Goal: Task Accomplishment & Management: Manage account settings

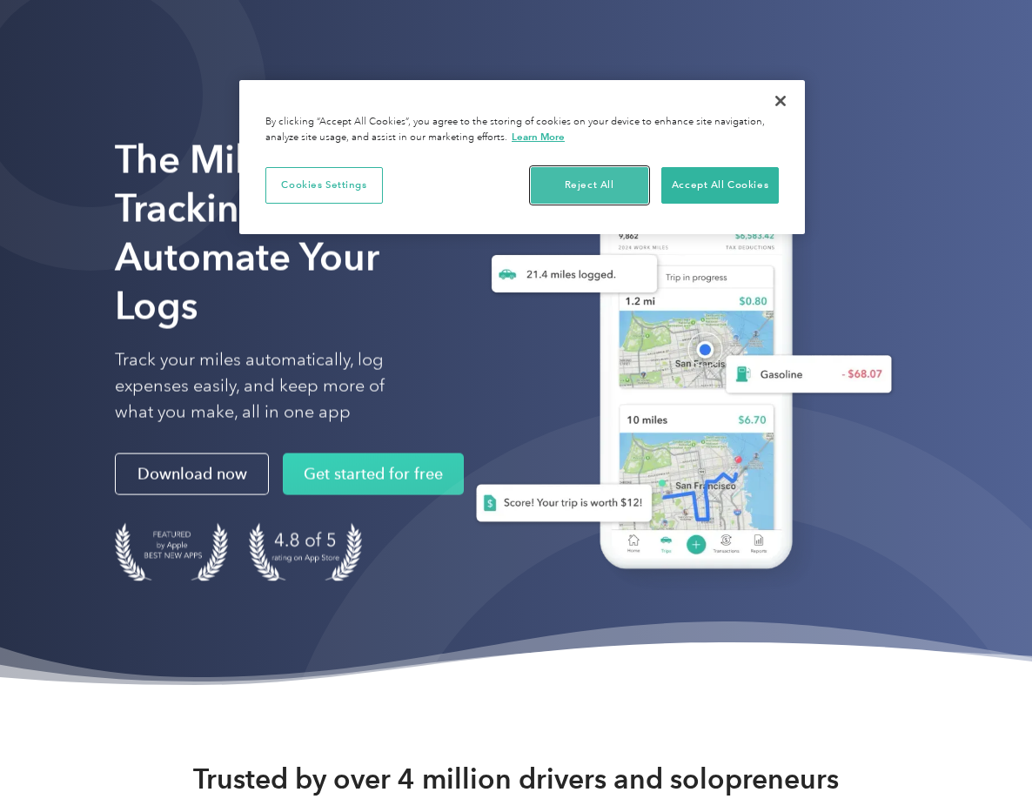
click at [589, 181] on button "Reject All" at bounding box center [590, 185] width 118 height 37
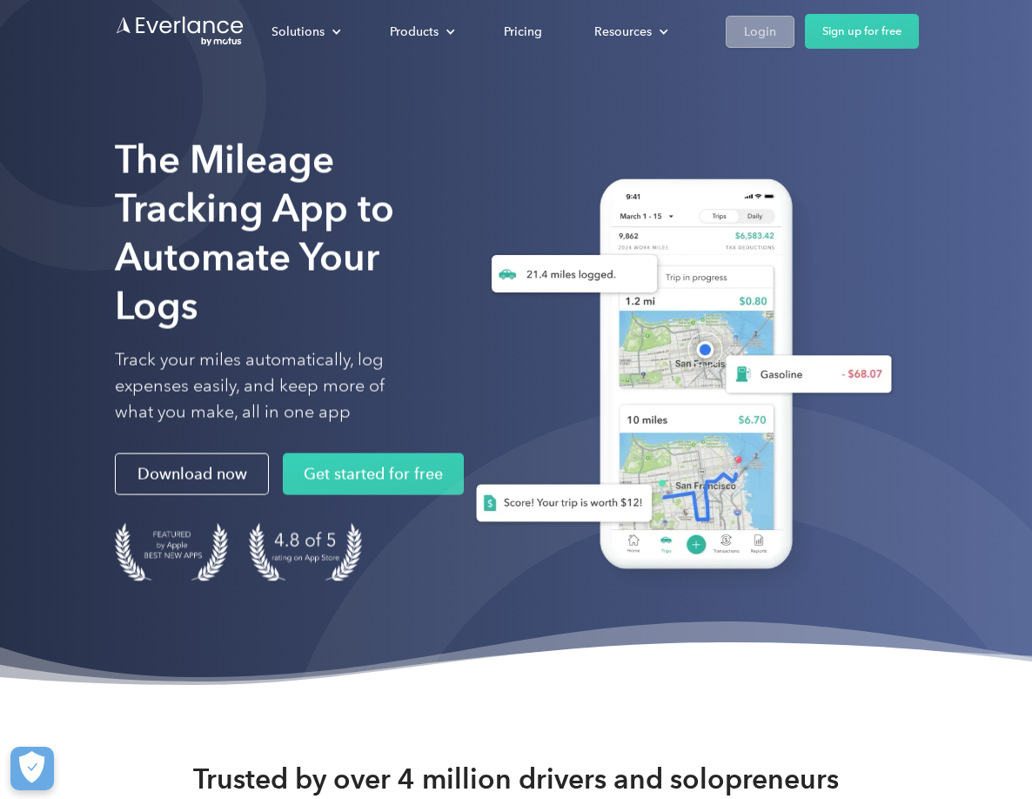
click at [765, 42] on div "Login" at bounding box center [760, 32] width 32 height 22
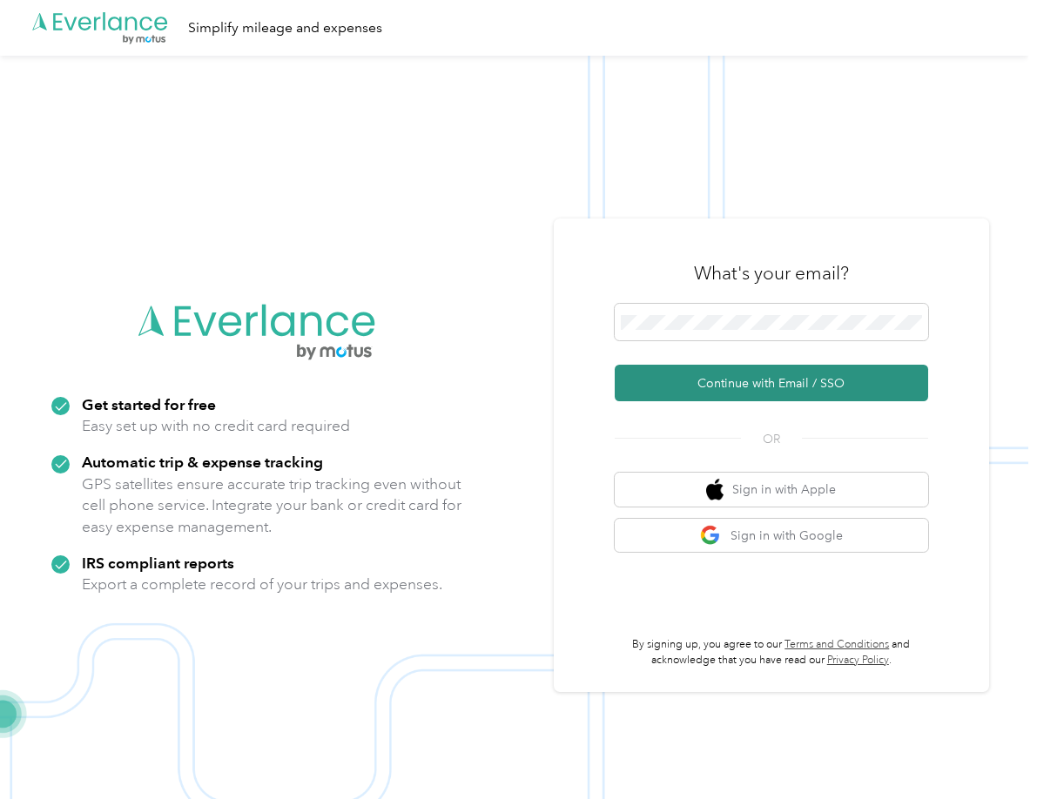
click at [689, 400] on button "Continue with Email / SSO" at bounding box center [771, 383] width 313 height 37
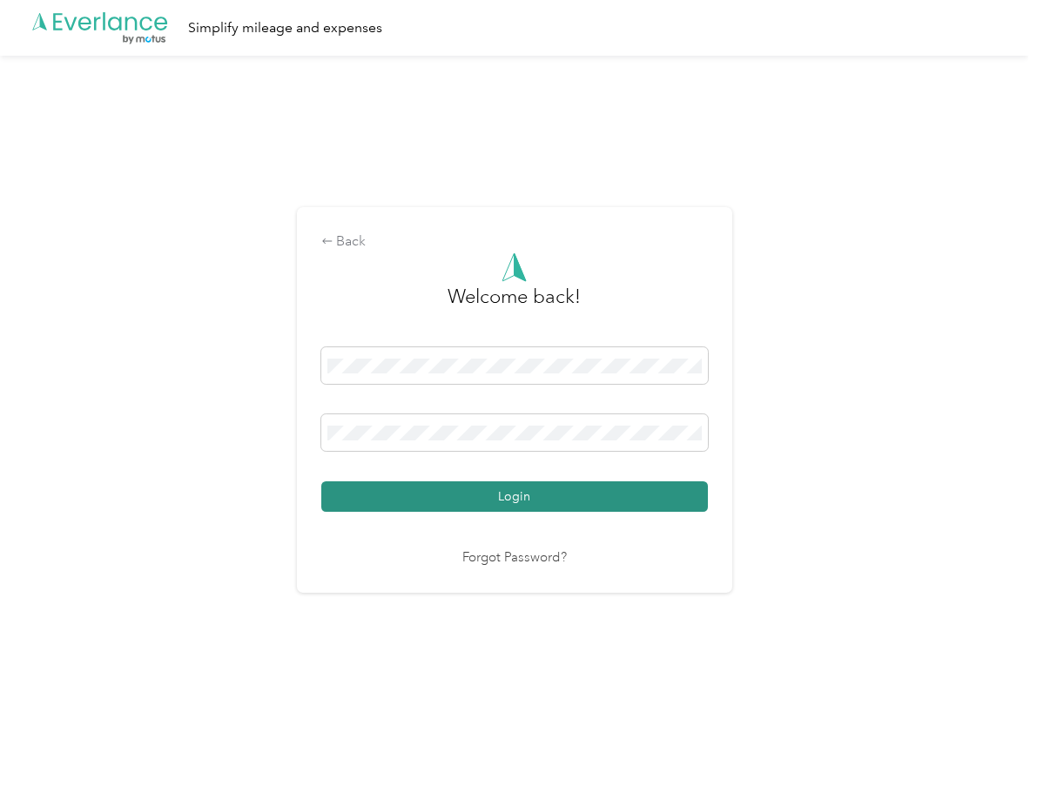
click at [484, 484] on button "Login" at bounding box center [514, 496] width 387 height 30
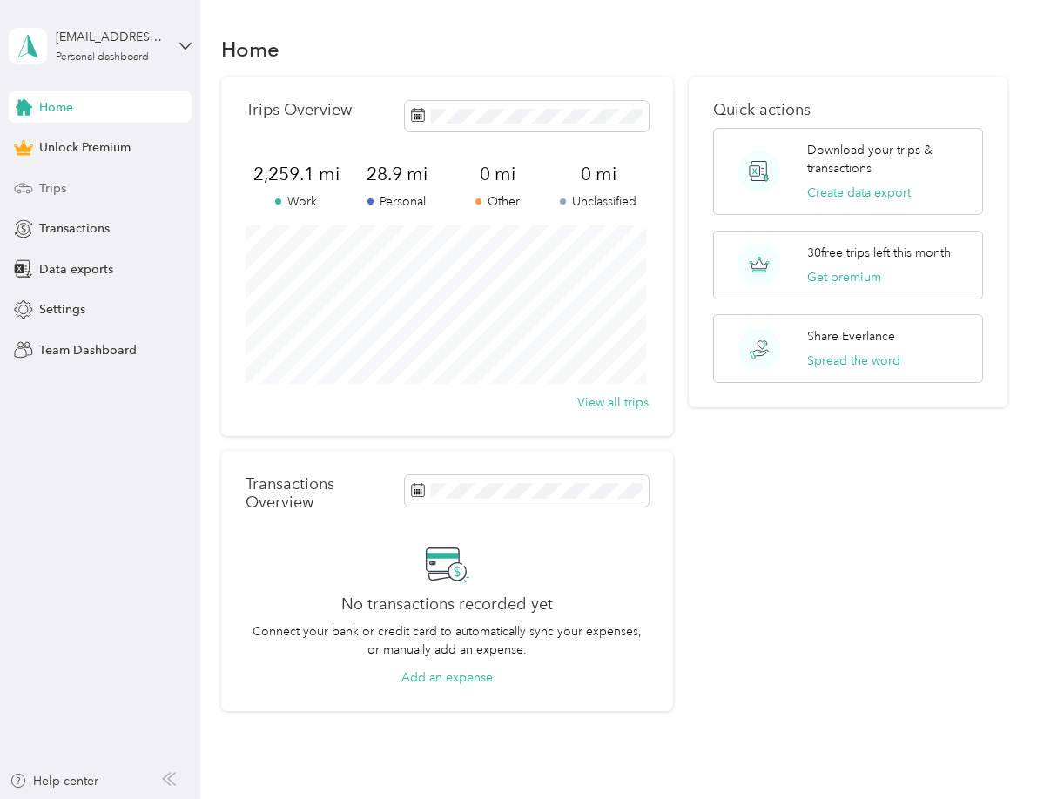
click at [60, 191] on span "Trips" at bounding box center [52, 188] width 27 height 18
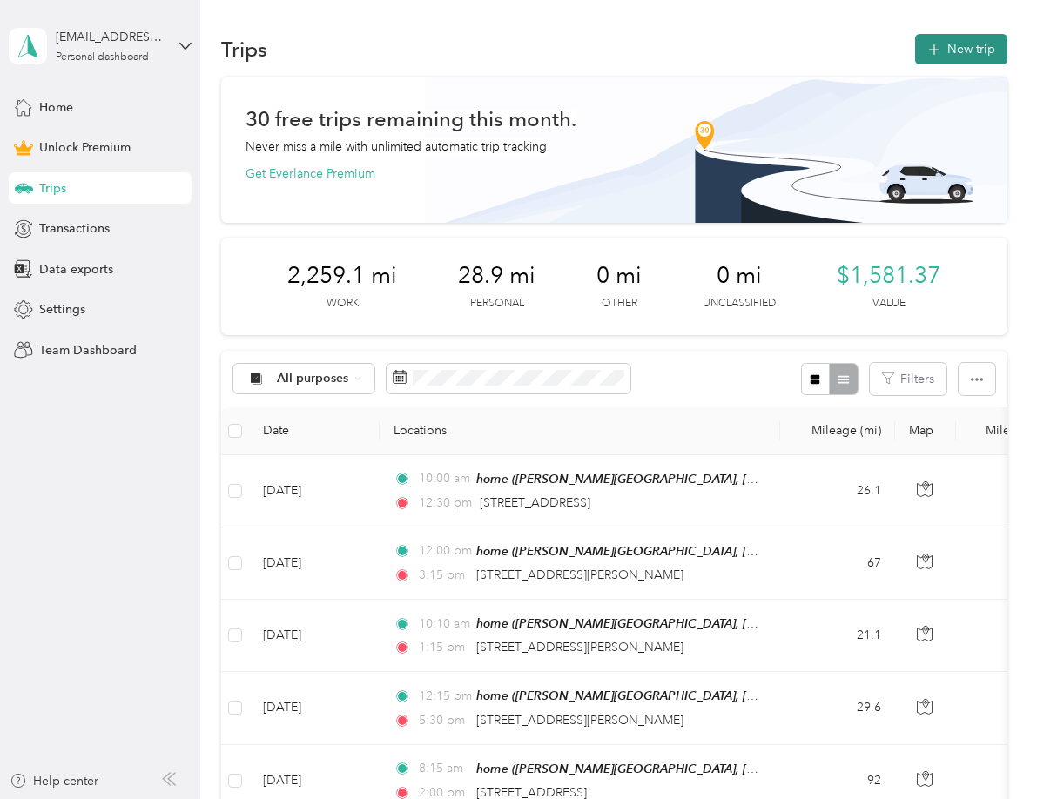
click at [976, 40] on button "New trip" at bounding box center [961, 49] width 92 height 30
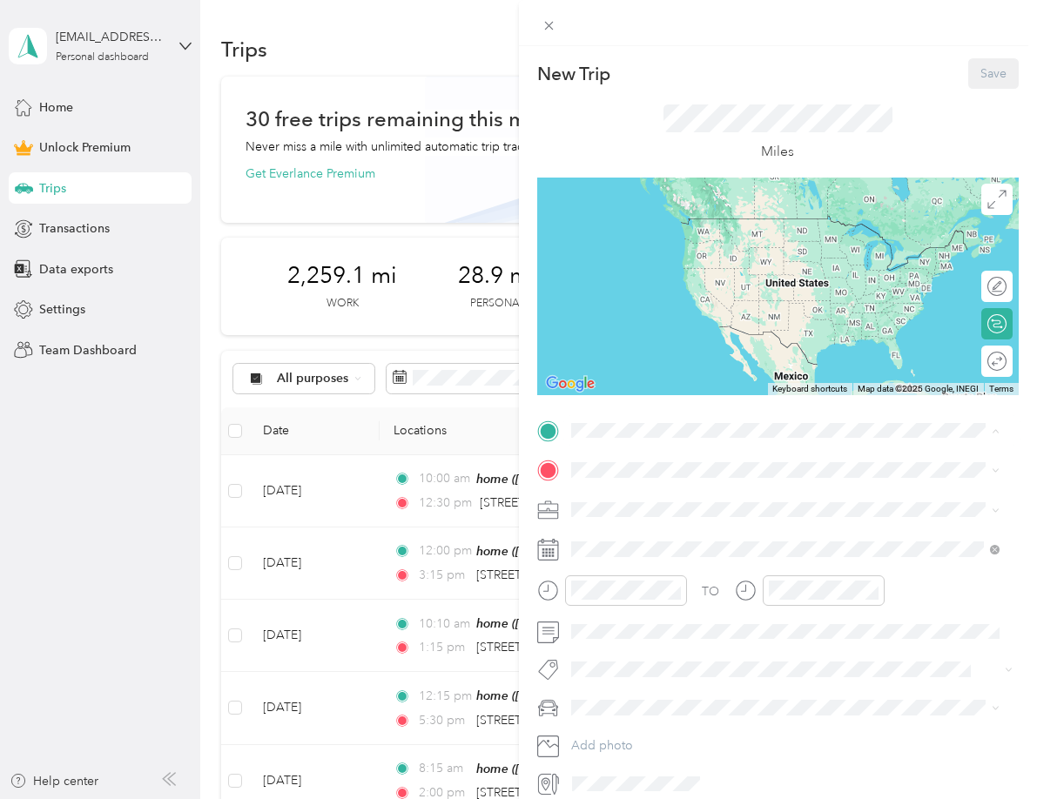
click at [634, 514] on span "[PERSON_NAME][GEOGRAPHIC_DATA], [GEOGRAPHIC_DATA], [US_STATE], [GEOGRAPHIC_DATA]" at bounding box center [782, 528] width 358 height 33
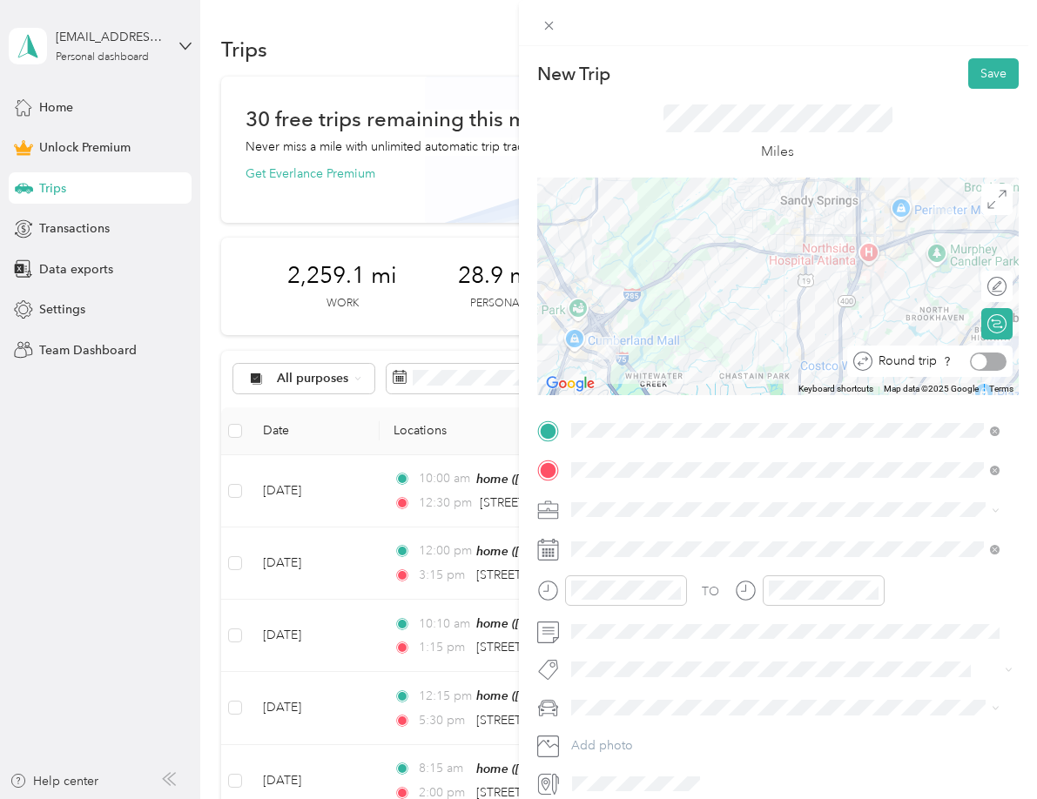
click at [980, 356] on div at bounding box center [988, 362] width 37 height 18
click at [610, 541] on div "Work" at bounding box center [785, 540] width 417 height 18
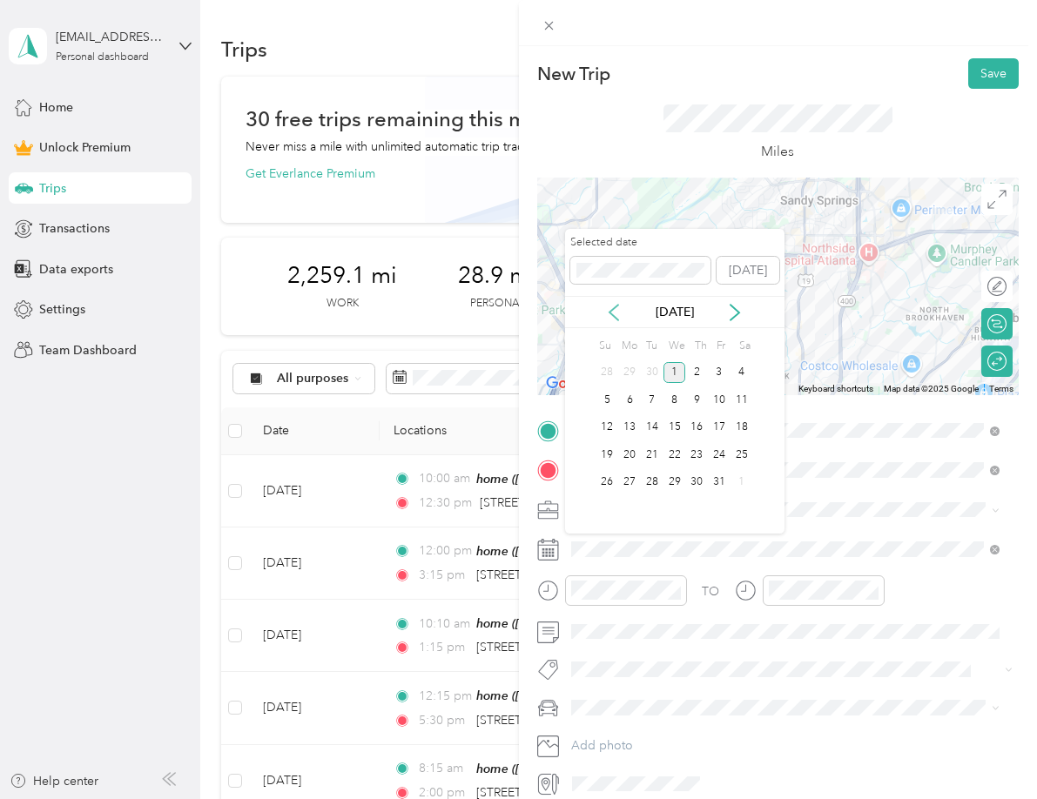
click at [615, 313] on icon at bounding box center [613, 312] width 17 height 17
click at [652, 452] on div "23" at bounding box center [652, 455] width 23 height 22
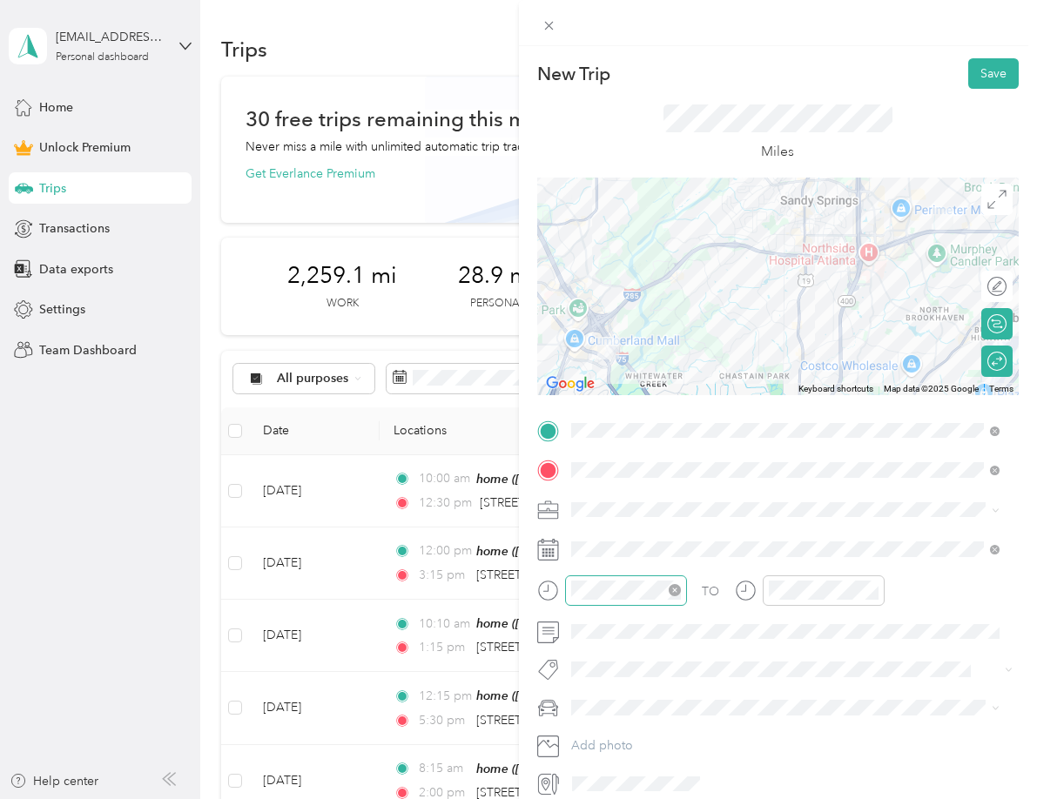
click at [568, 590] on div at bounding box center [626, 590] width 122 height 30
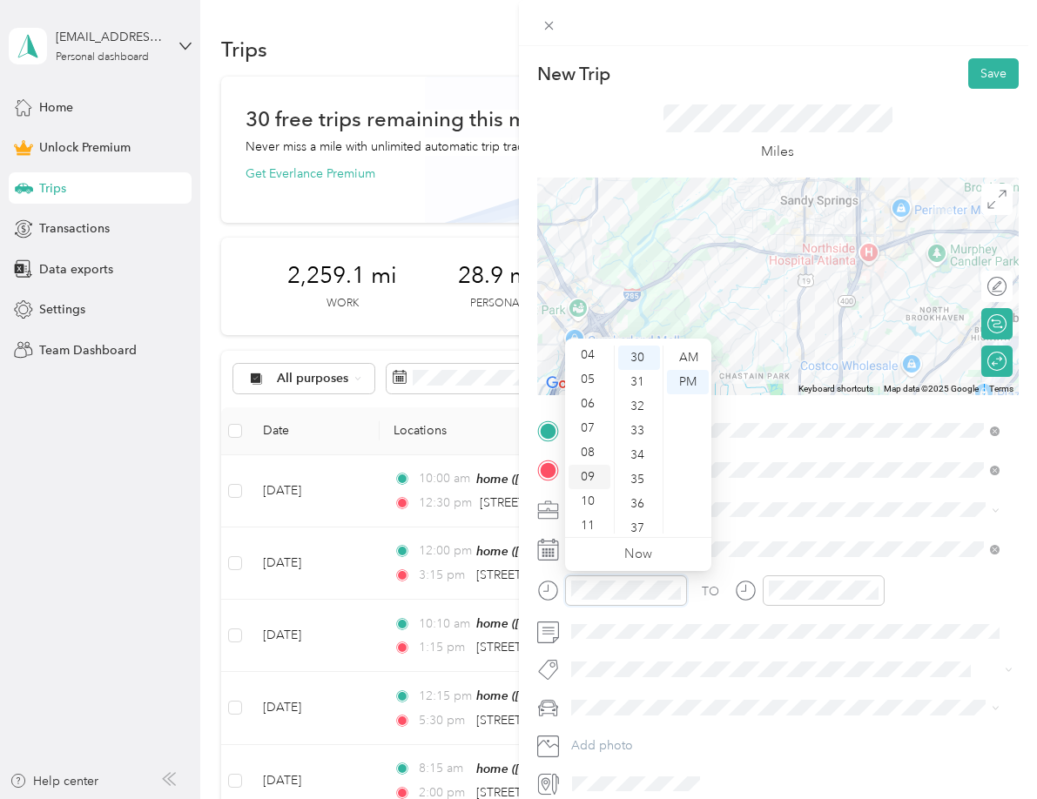
scroll to position [104, 0]
click at [588, 498] on div "10" at bounding box center [589, 497] width 42 height 24
click at [642, 353] on div "00" at bounding box center [639, 358] width 42 height 24
click at [689, 358] on div "AM" at bounding box center [688, 358] width 42 height 24
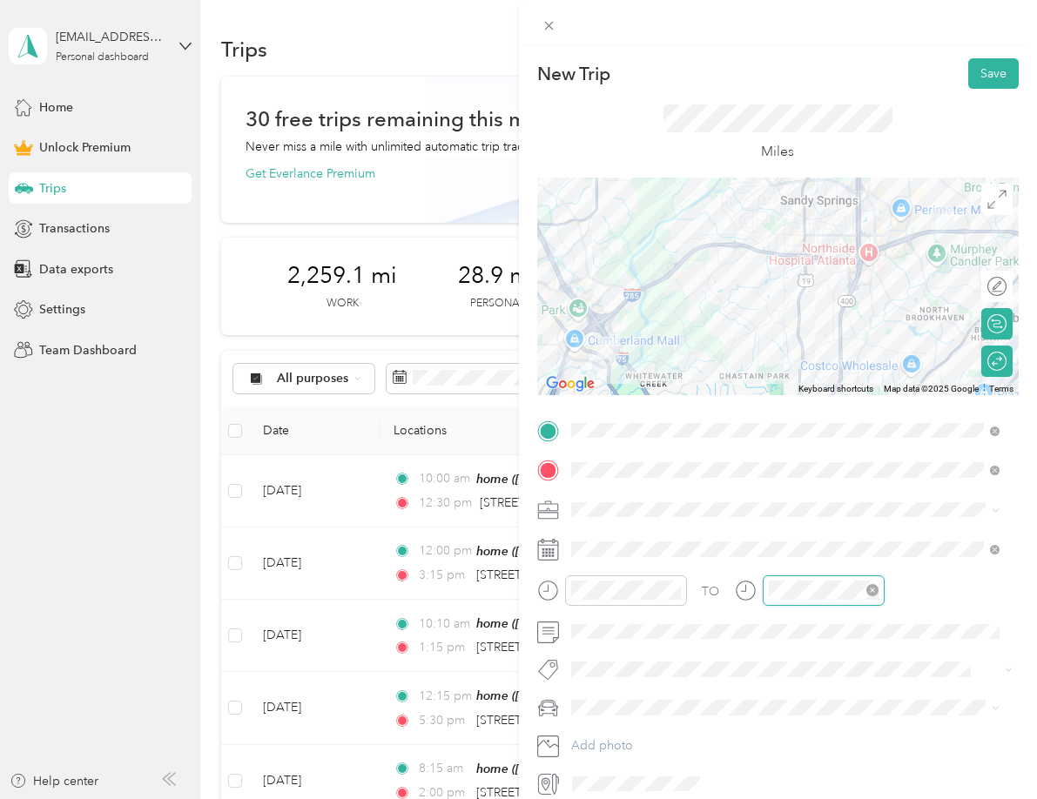
scroll to position [731, 0]
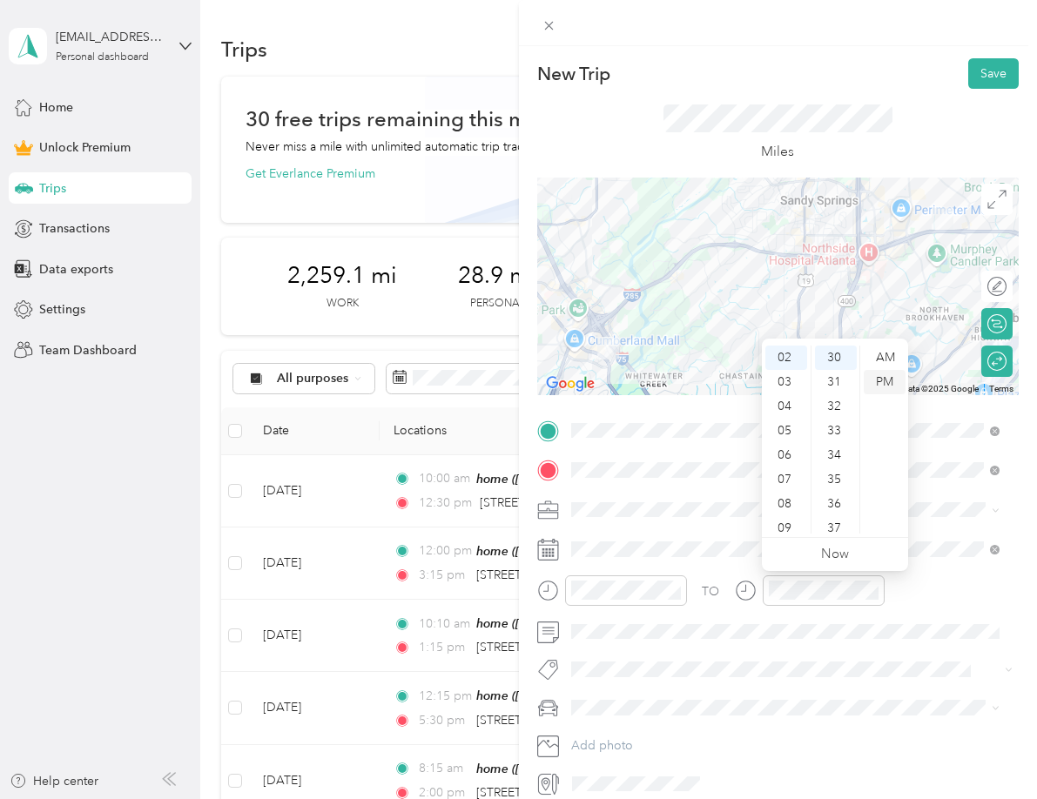
click at [887, 380] on div "PM" at bounding box center [885, 382] width 42 height 24
click at [616, 698] on span at bounding box center [792, 708] width 454 height 28
click at [629, 731] on span "Mazda Cx-9" at bounding box center [609, 738] width 64 height 15
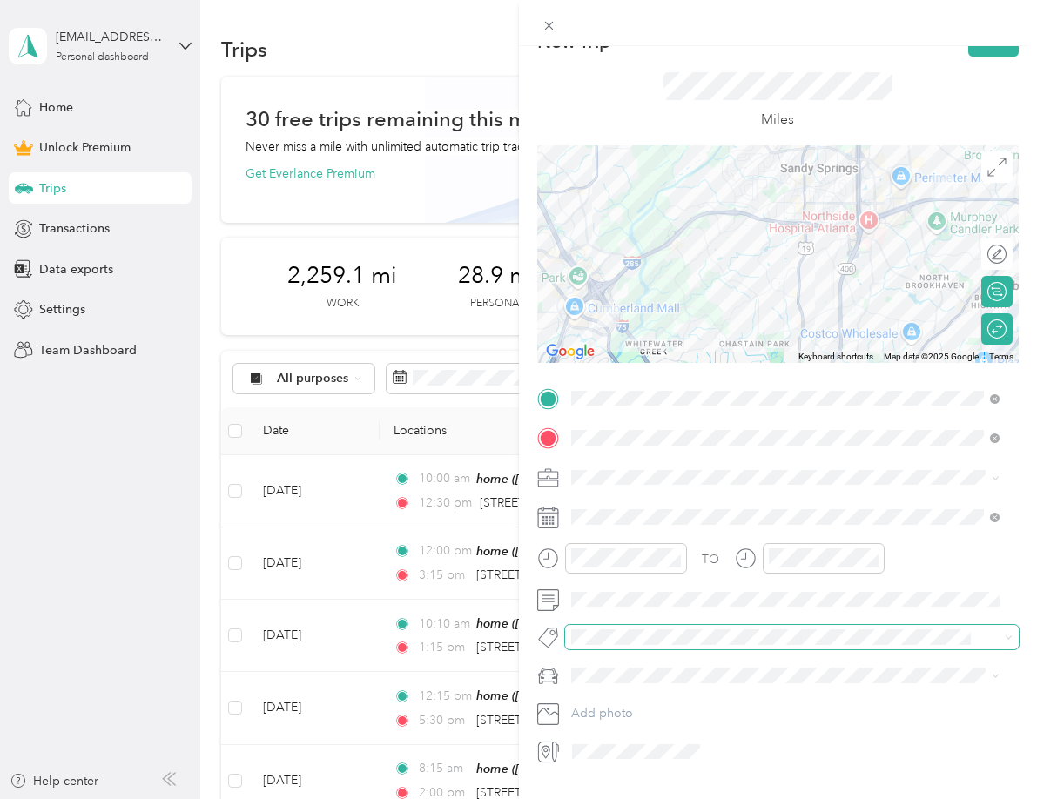
scroll to position [0, 0]
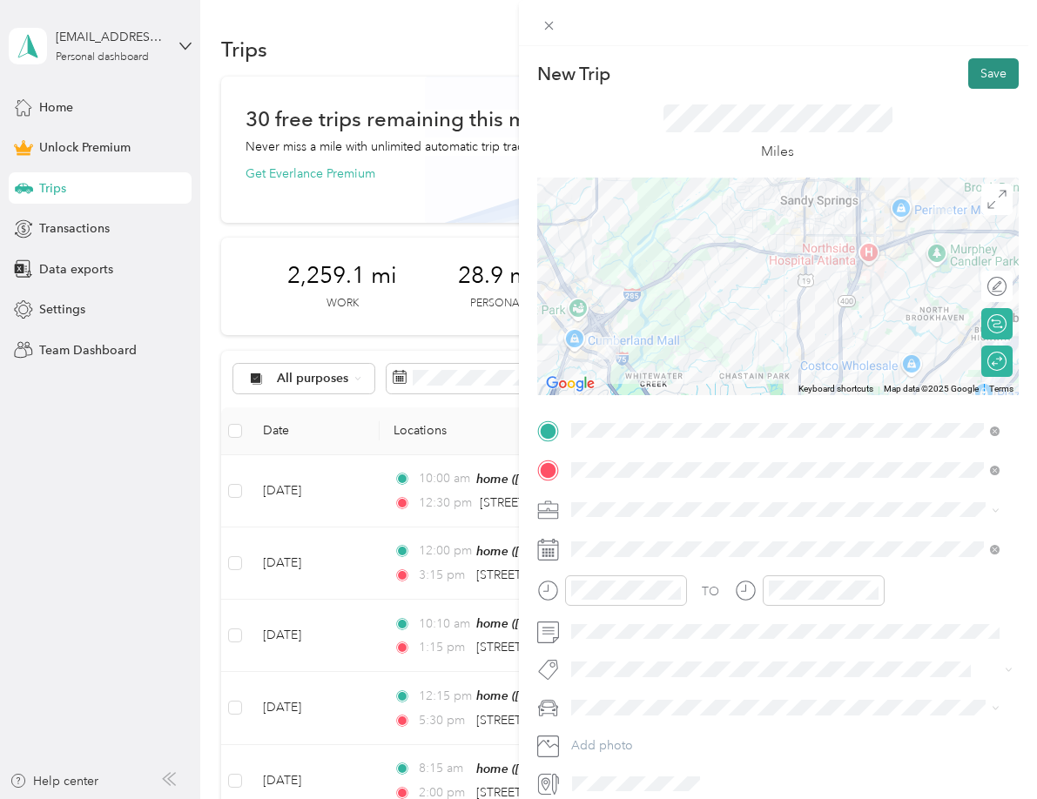
click at [985, 69] on button "Save" at bounding box center [993, 73] width 50 height 30
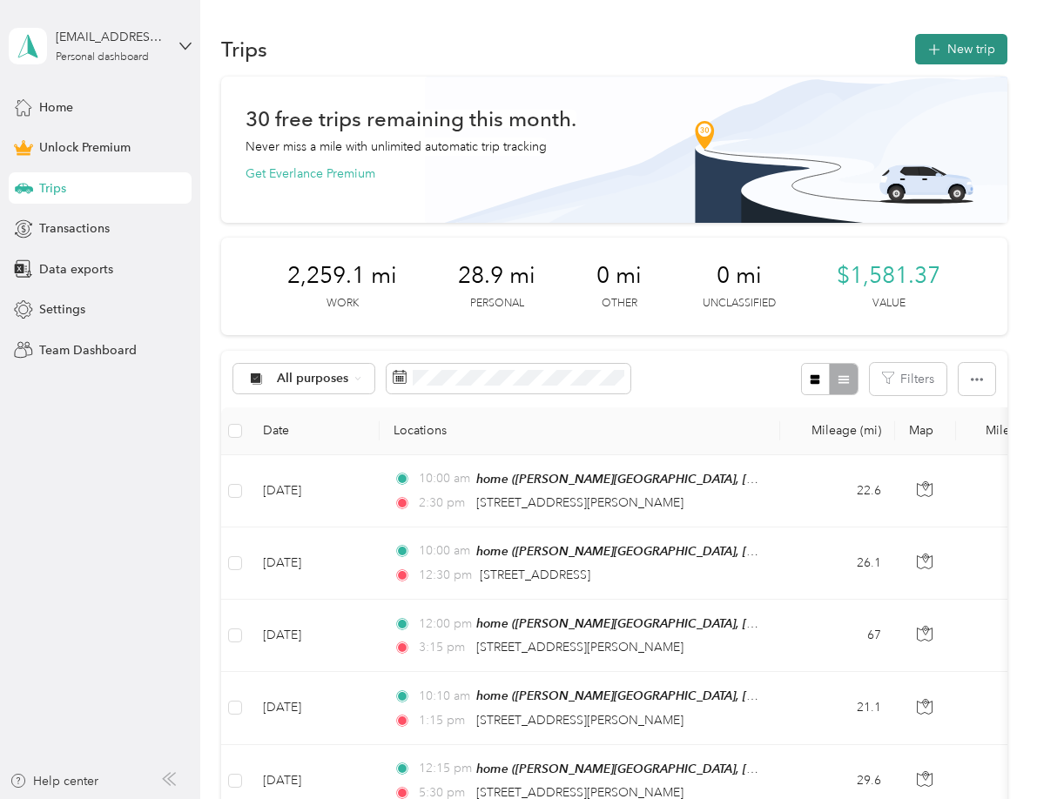
click at [938, 39] on button "New trip" at bounding box center [961, 49] width 92 height 30
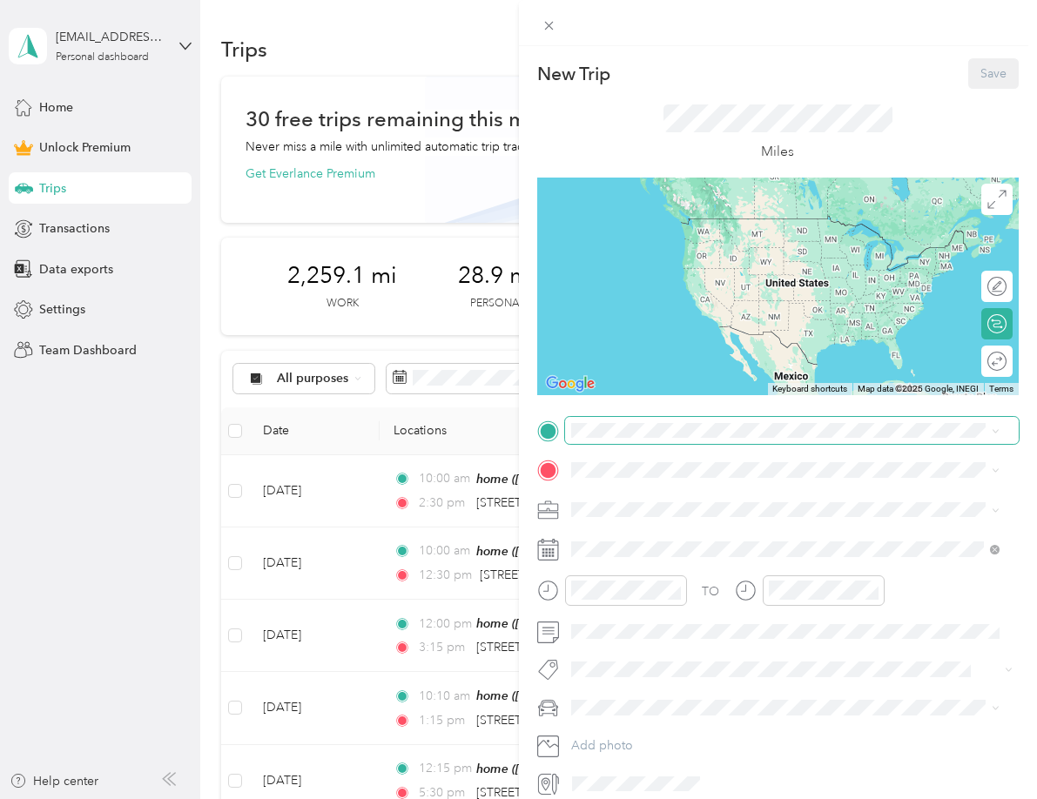
click at [614, 418] on span at bounding box center [792, 431] width 454 height 28
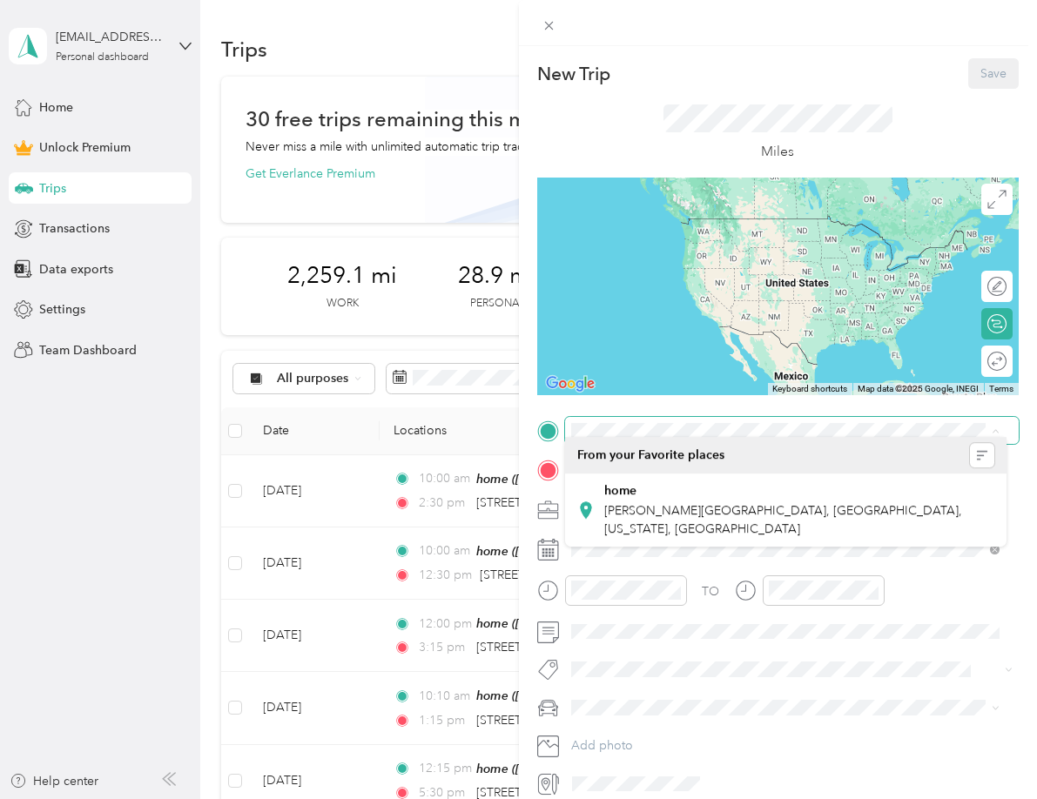
click at [631, 438] on span at bounding box center [792, 431] width 454 height 28
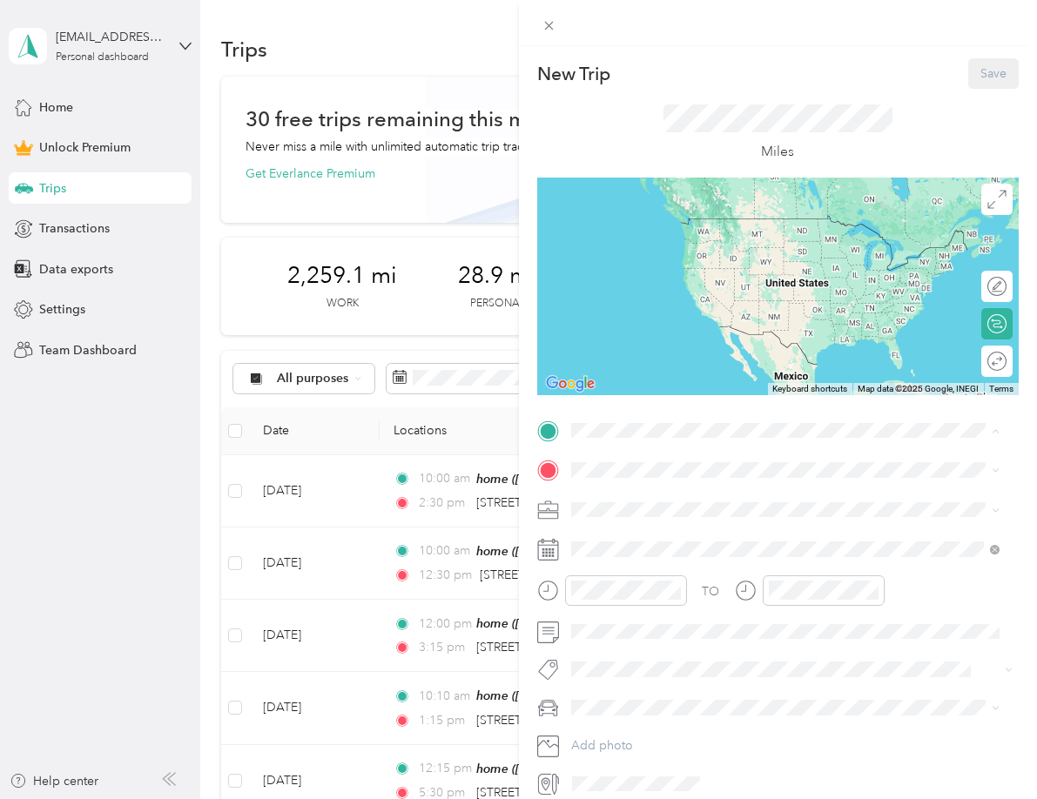
click at [650, 501] on div "home" at bounding box center [798, 500] width 390 height 16
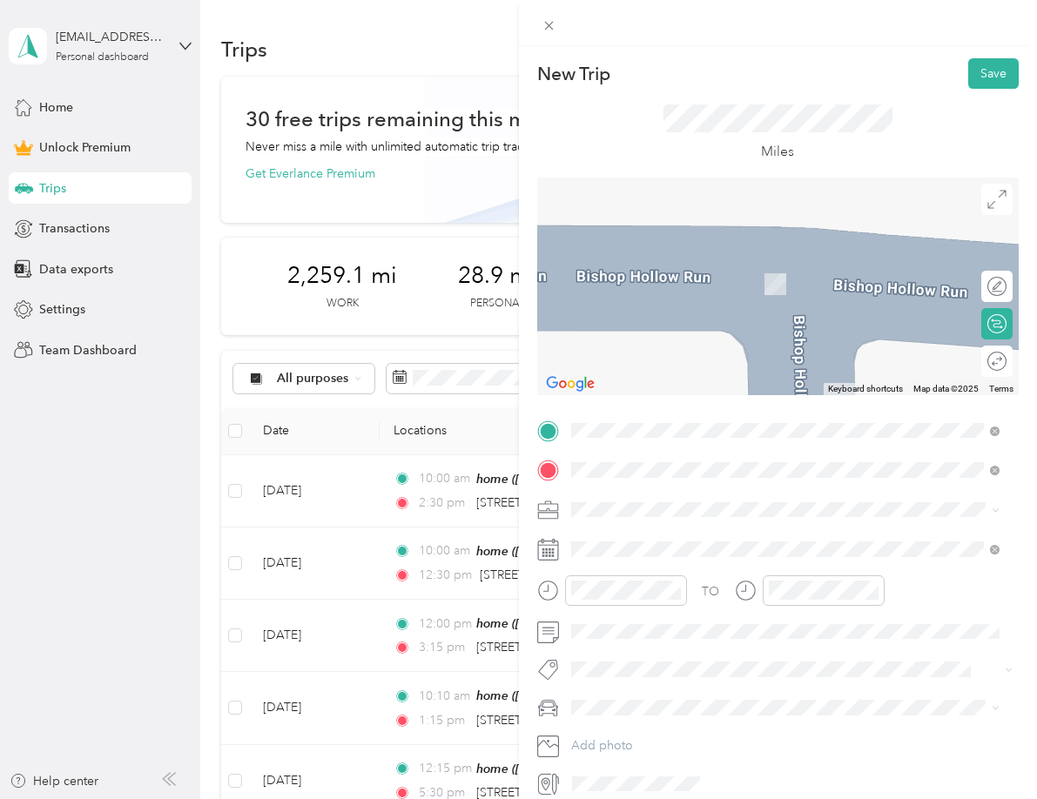
click at [642, 541] on span "[STREET_ADDRESS][PERSON_NAME][US_STATE]" at bounding box center [738, 533] width 271 height 16
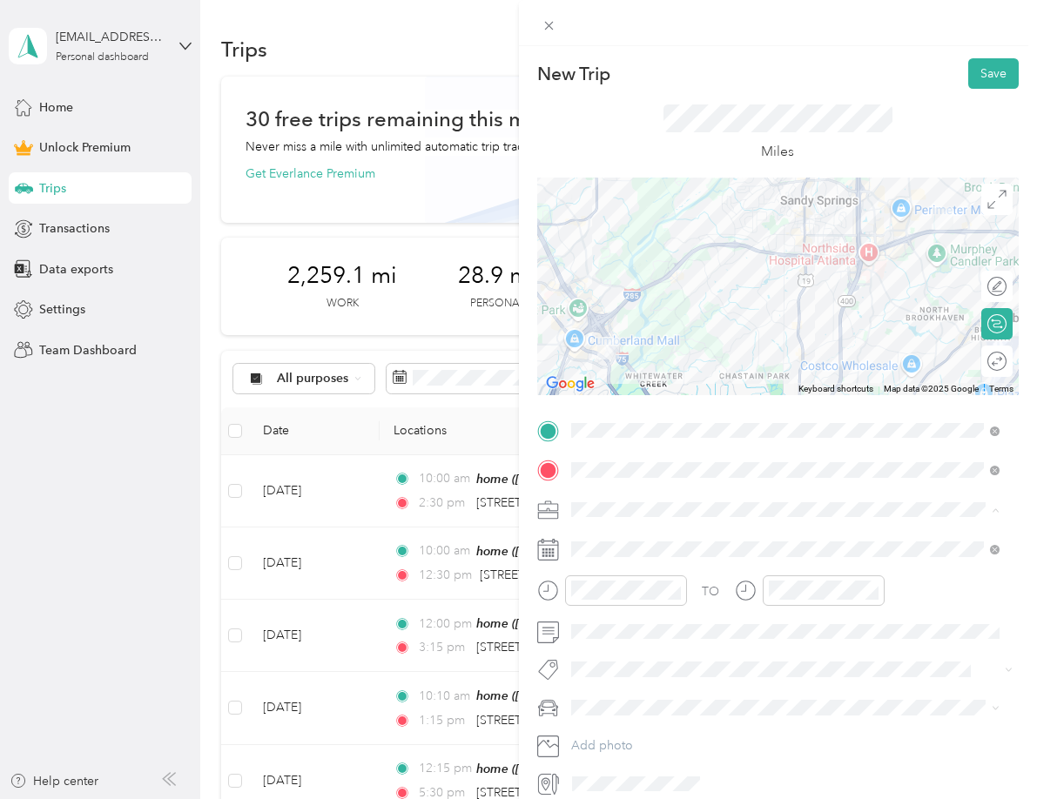
click at [612, 541] on div "Work" at bounding box center [785, 540] width 417 height 18
click at [984, 360] on div at bounding box center [988, 362] width 37 height 18
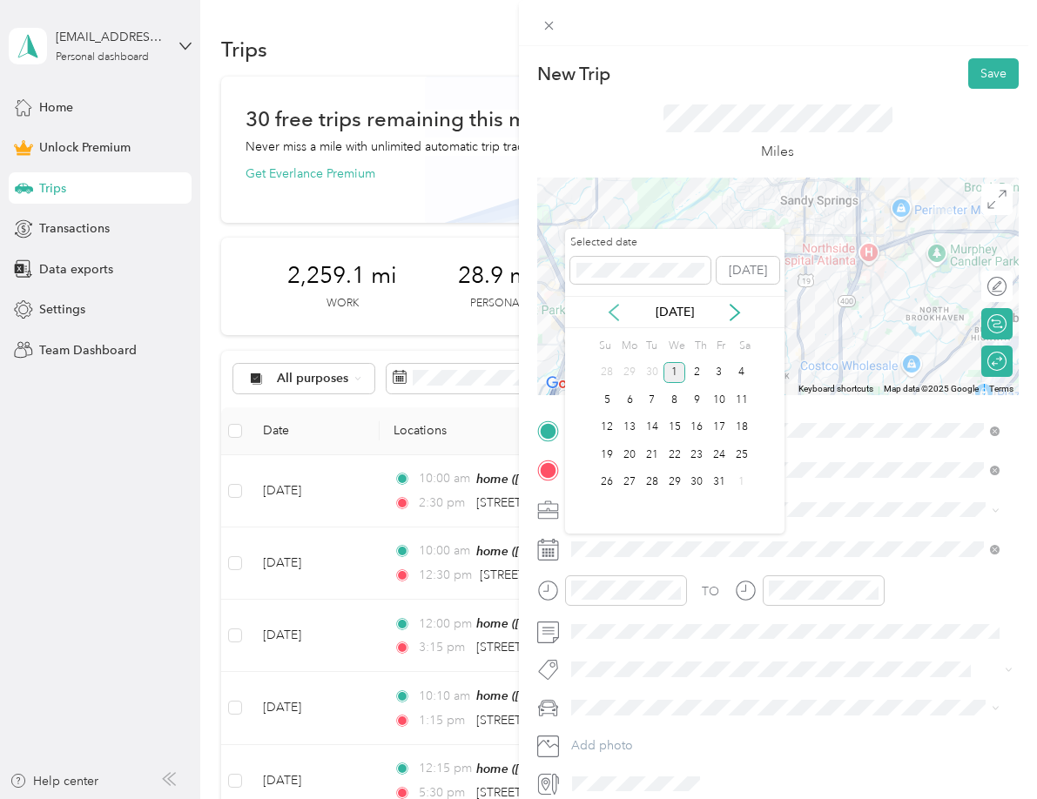
click at [612, 308] on icon at bounding box center [613, 312] width 17 height 17
click at [697, 464] on div "25" at bounding box center [696, 455] width 23 height 22
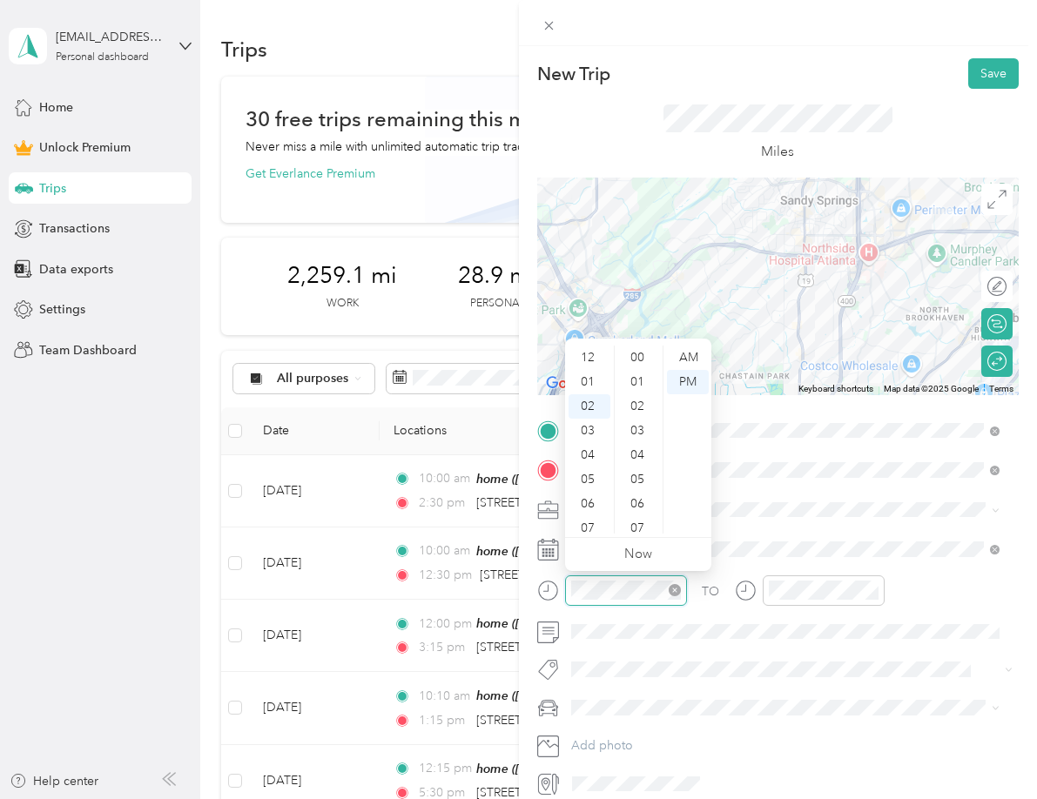
scroll to position [49, 0]
click at [592, 518] on div "09" at bounding box center [589, 528] width 42 height 24
click at [636, 361] on div "00" at bounding box center [639, 358] width 42 height 24
click at [676, 353] on div "AM" at bounding box center [688, 358] width 42 height 24
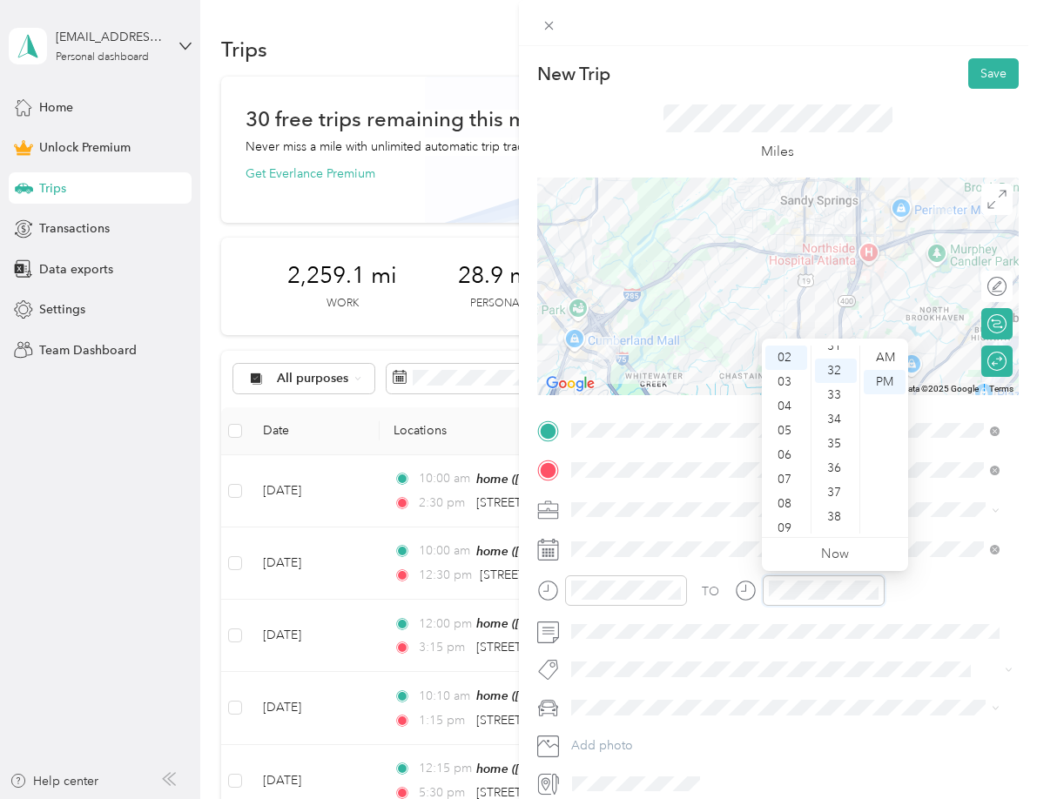
scroll to position [780, 0]
click at [879, 380] on div "PM" at bounding box center [885, 382] width 42 height 24
click at [604, 699] on span at bounding box center [792, 708] width 454 height 28
click at [607, 732] on span "Mazda Cx-9" at bounding box center [609, 736] width 64 height 15
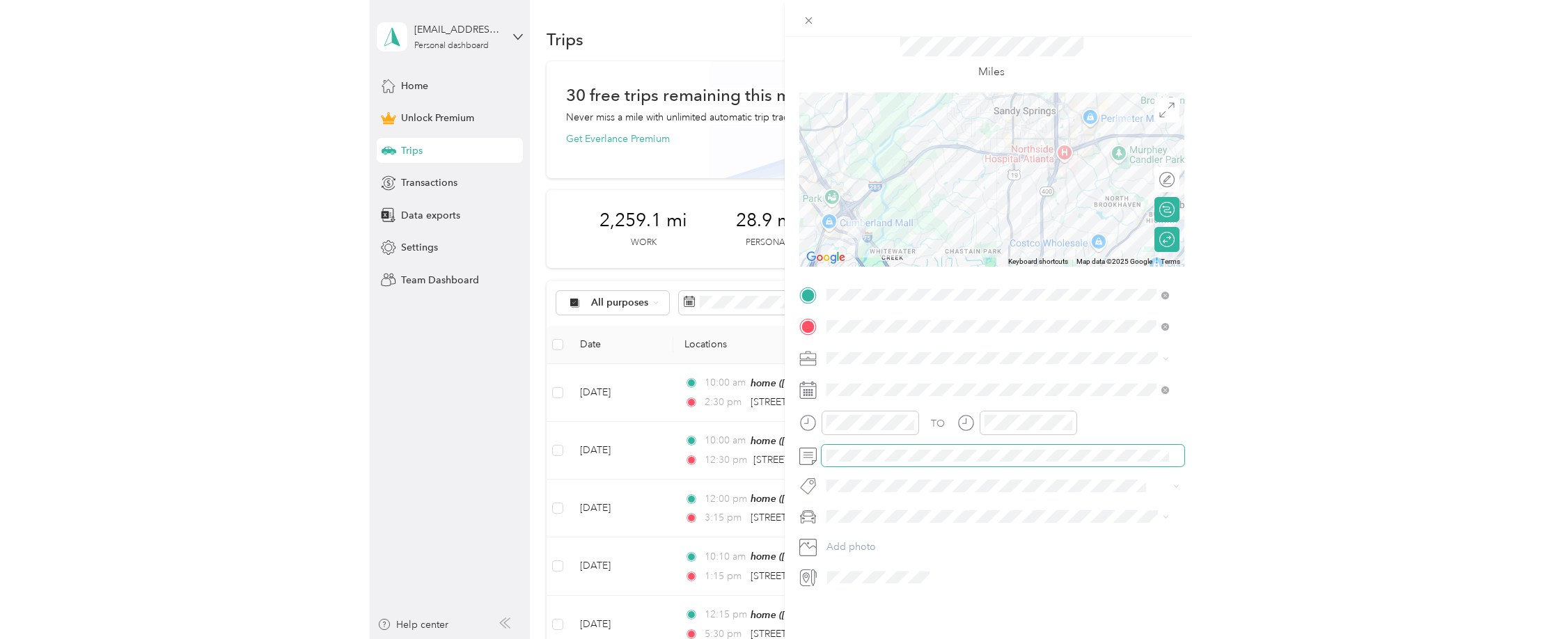
scroll to position [0, 0]
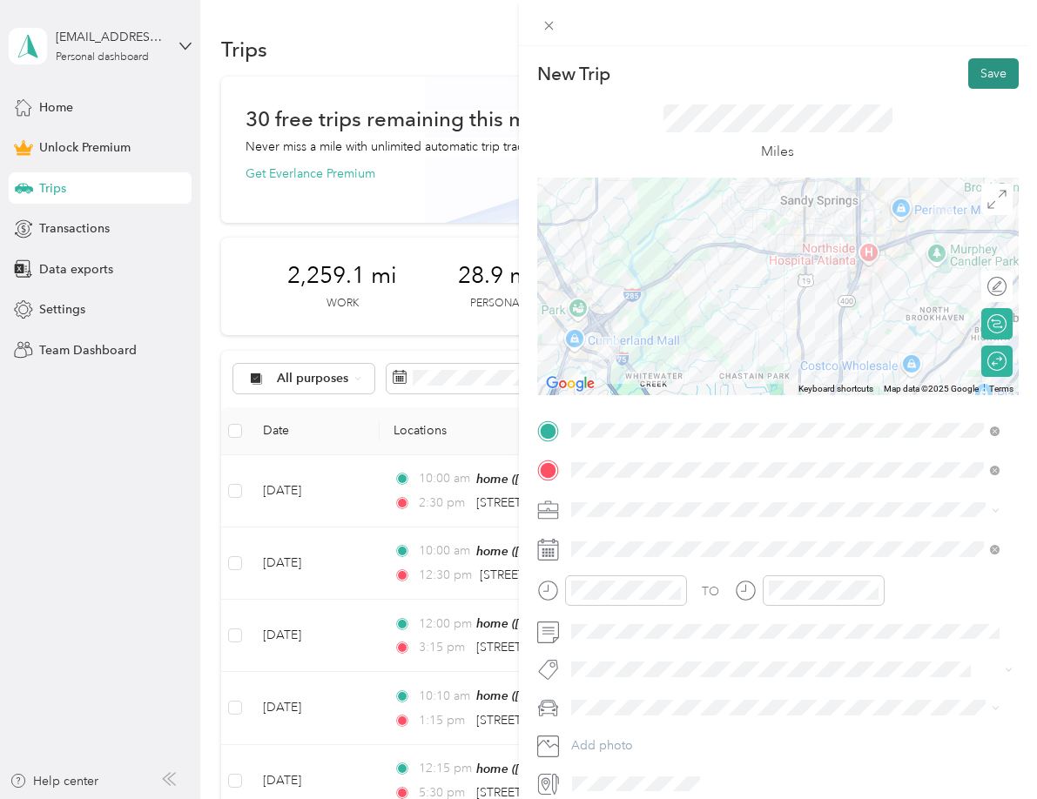
click at [992, 71] on button "Save" at bounding box center [993, 73] width 50 height 30
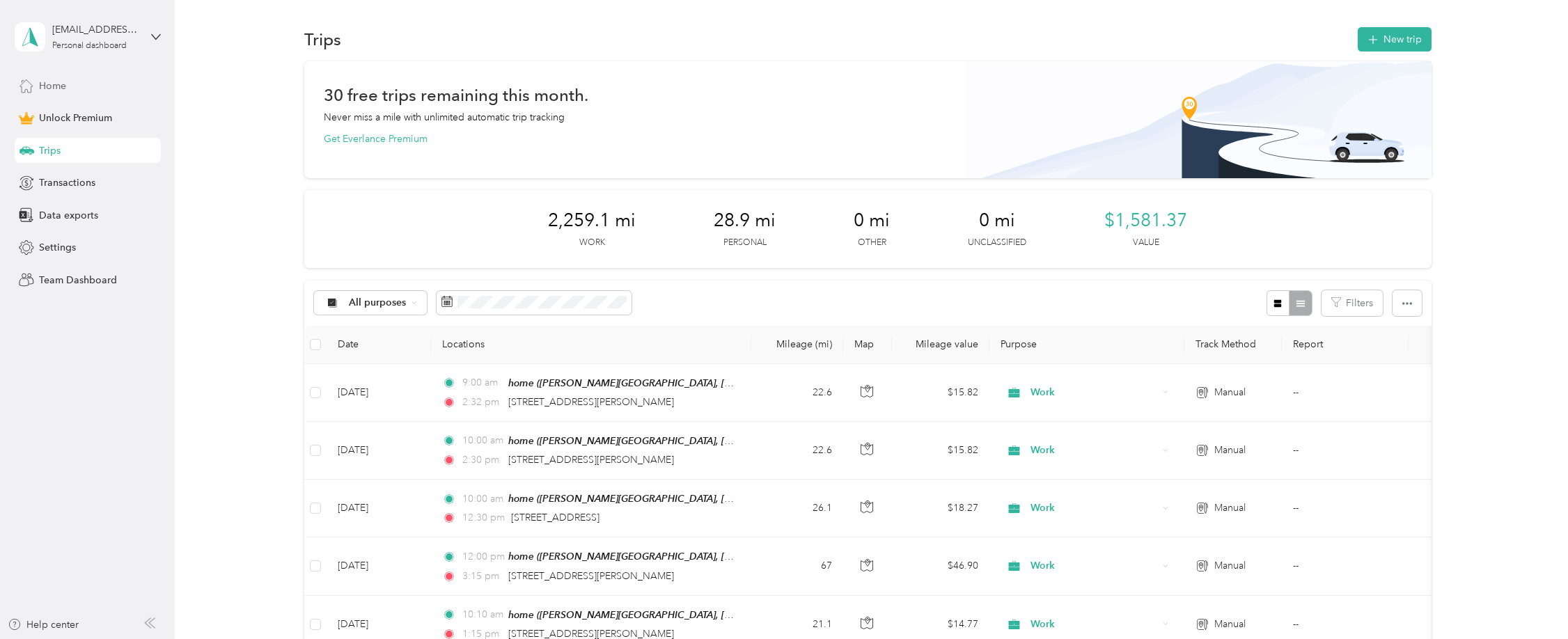
click at [67, 82] on div "Home" at bounding box center [87, 85] width 146 height 25
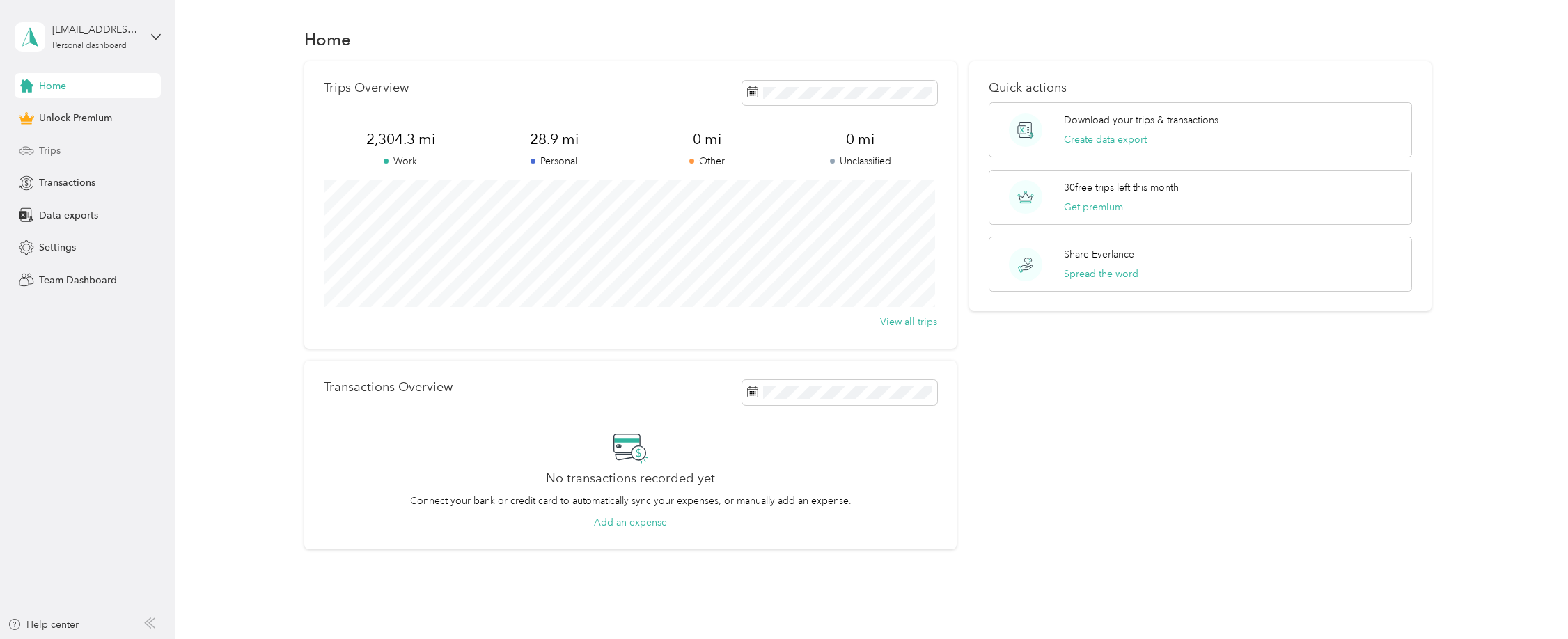
click at [70, 149] on div "Trips" at bounding box center [87, 150] width 146 height 25
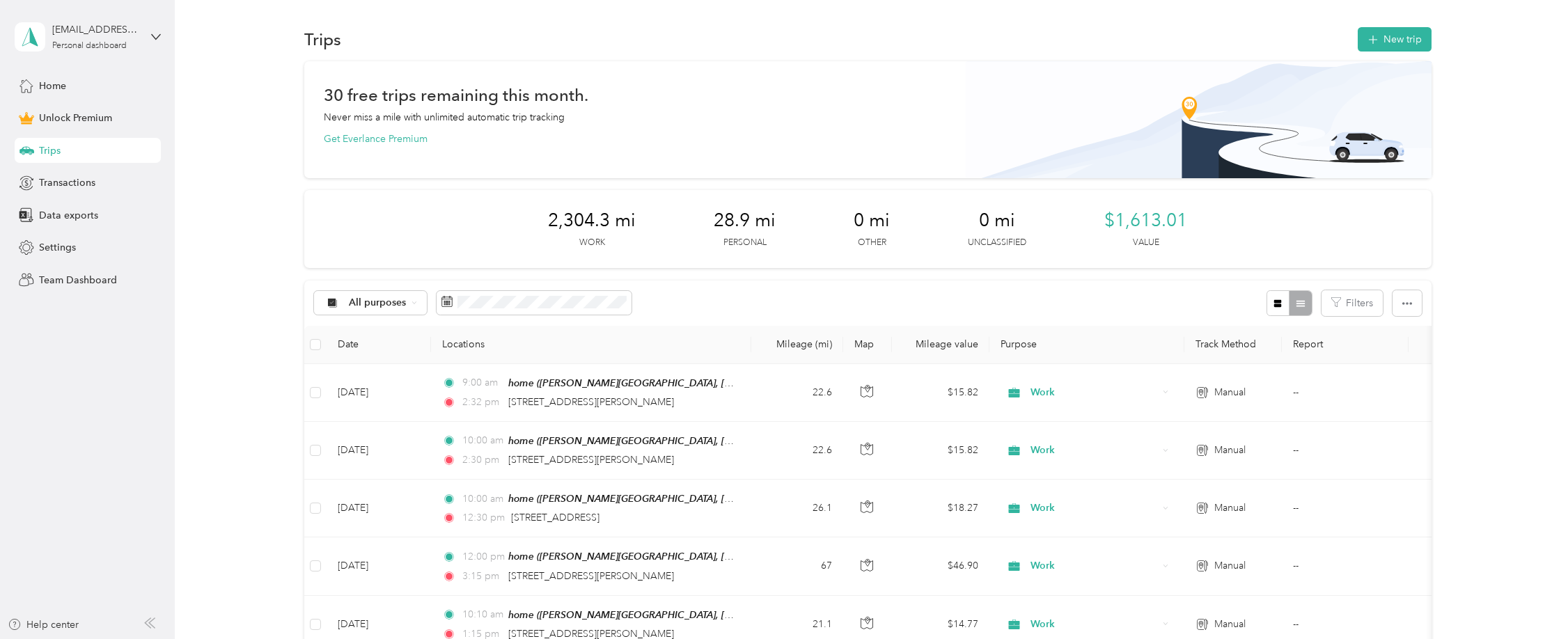
click at [829, 341] on th "Purpose" at bounding box center [1087, 345] width 195 height 38
click at [829, 343] on th "Purpose" at bounding box center [1087, 345] width 195 height 38
click at [357, 296] on div "All purposes" at bounding box center [370, 303] width 113 height 24
click at [376, 408] on li "Personal" at bounding box center [370, 401] width 111 height 24
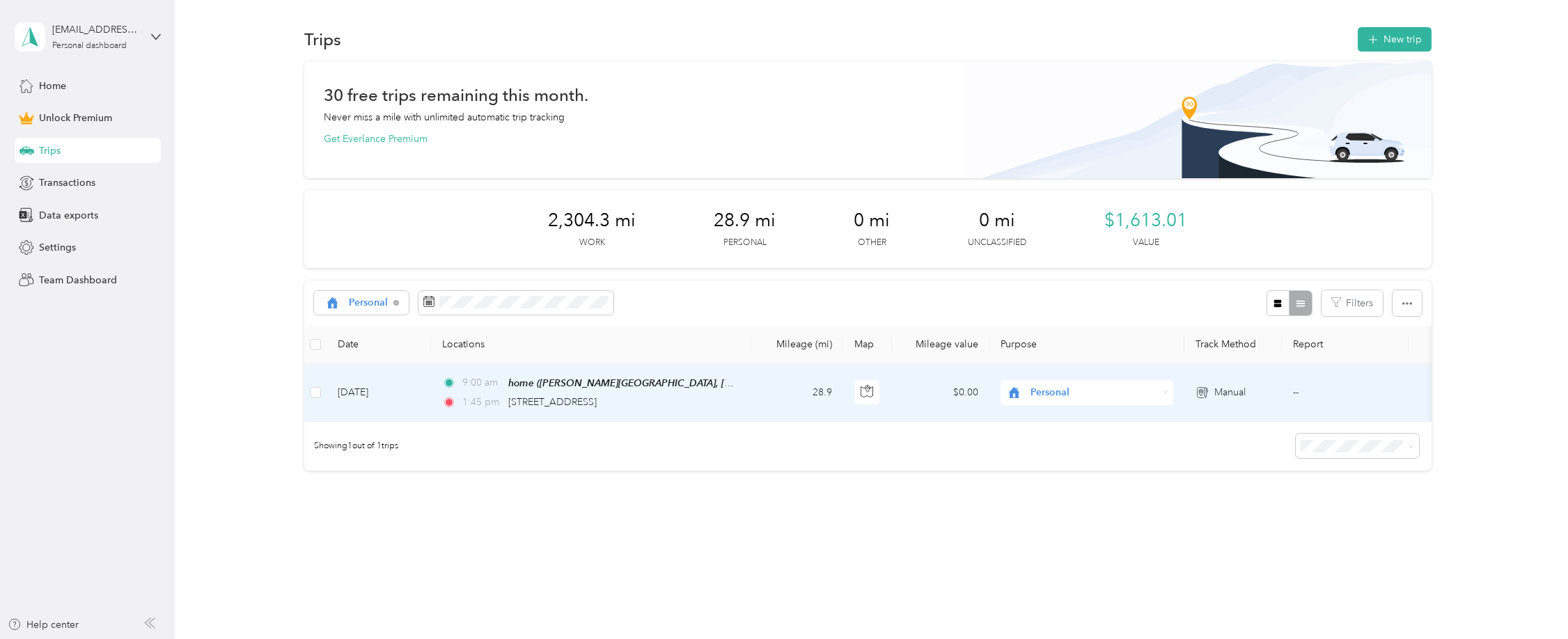
click at [829, 396] on td "--" at bounding box center [1346, 393] width 126 height 58
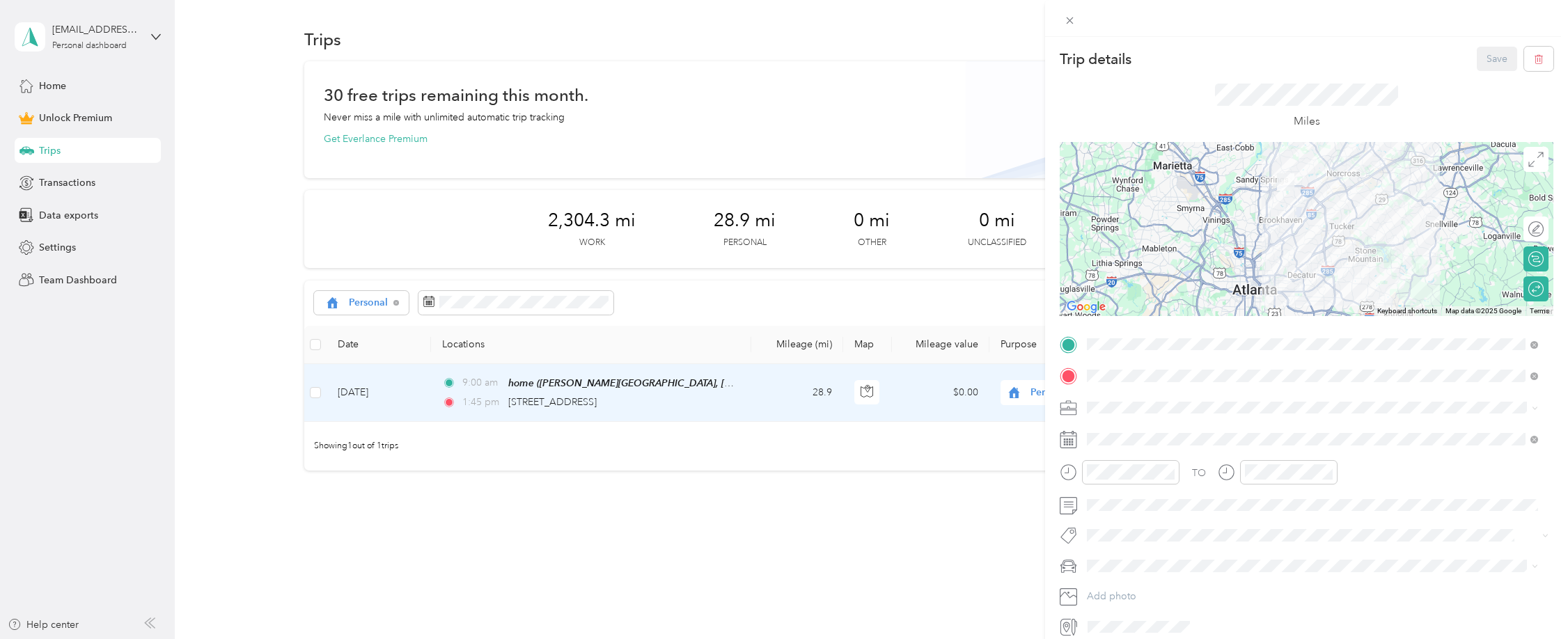
click at [829, 433] on span "Work" at bounding box center [1104, 429] width 24 height 12
click at [829, 55] on button "Save" at bounding box center [1497, 58] width 40 height 24
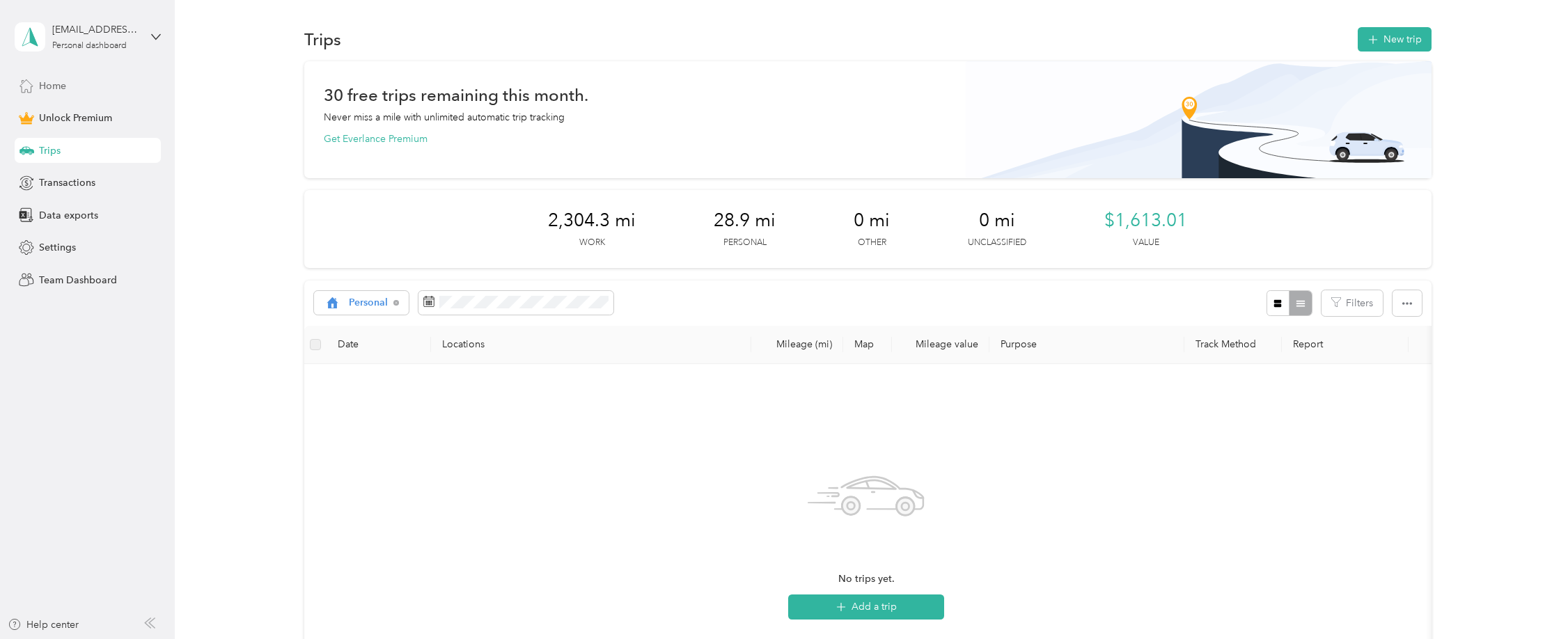
click at [71, 75] on div "Home" at bounding box center [87, 85] width 146 height 25
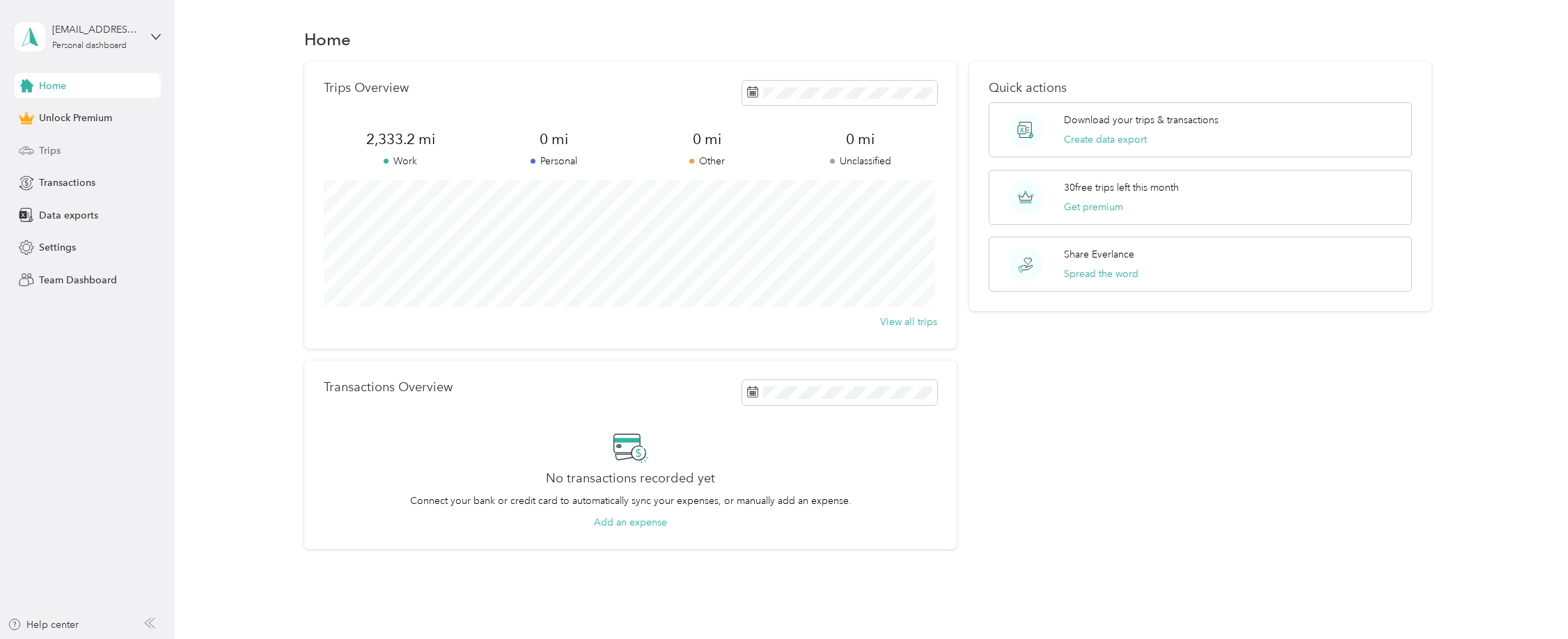
click at [54, 145] on span "Trips" at bounding box center [50, 150] width 22 height 14
